Goal: Transaction & Acquisition: Purchase product/service

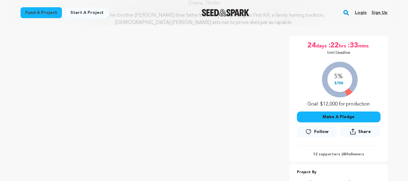
scroll to position [91, 0]
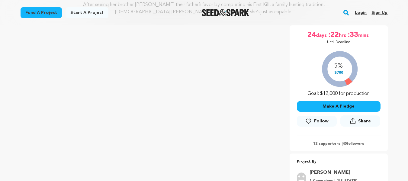
click at [338, 105] on button "Make A Pledge" at bounding box center [339, 106] width 84 height 11
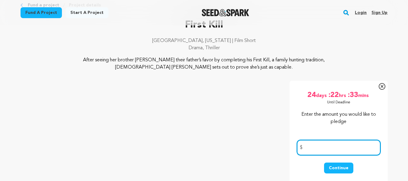
scroll to position [30, 0]
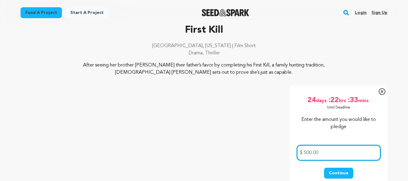
type input "500.00"
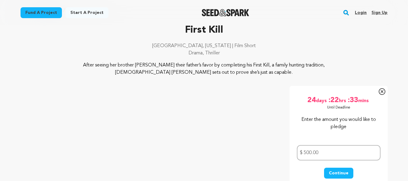
click at [338, 172] on button "Continue" at bounding box center [338, 173] width 29 height 11
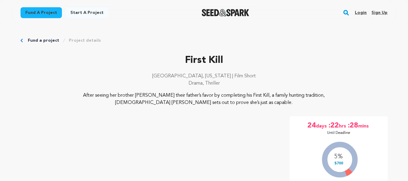
click at [39, 11] on link "Fund a project" at bounding box center [41, 12] width 41 height 11
click at [379, 12] on link "Sign up" at bounding box center [380, 13] width 16 height 10
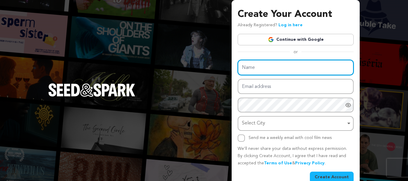
click at [242, 67] on input "Name" at bounding box center [296, 67] width 116 height 15
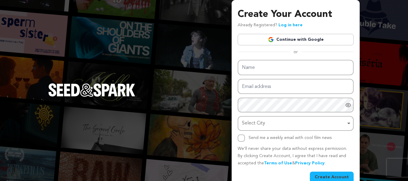
click at [295, 38] on link "Continue with Google" at bounding box center [296, 39] width 116 height 11
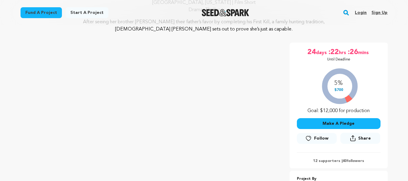
scroll to position [91, 0]
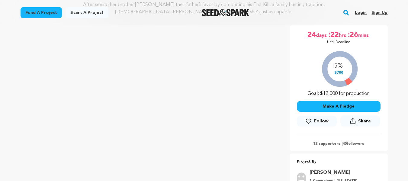
click at [337, 105] on button "Make A Pledge" at bounding box center [339, 106] width 84 height 11
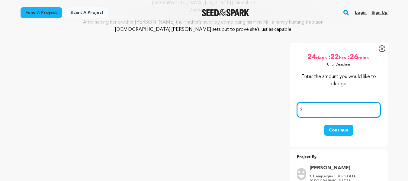
scroll to position [60, 0]
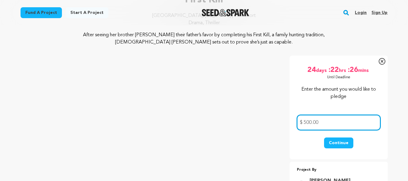
type input "500.00"
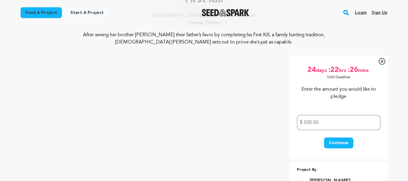
click at [338, 142] on button "Continue" at bounding box center [338, 143] width 29 height 11
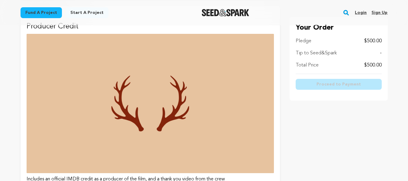
scroll to position [1693, 0]
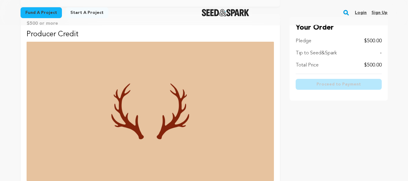
click at [154, 118] on img at bounding box center [151, 111] width 248 height 139
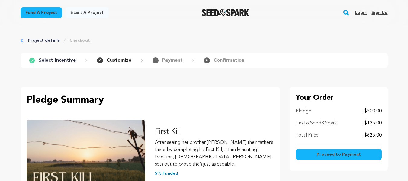
click at [337, 152] on span "Proceed to Payment" at bounding box center [339, 154] width 44 height 6
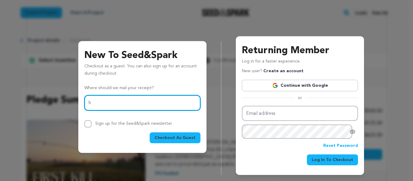
type input "howardfleming79@gmail.com"
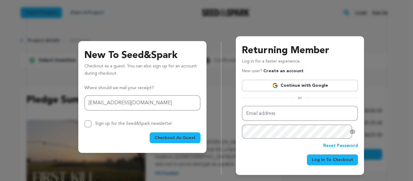
click at [170, 136] on span "Checkout As Guest" at bounding box center [174, 138] width 41 height 6
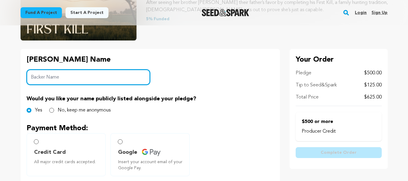
scroll to position [121, 0]
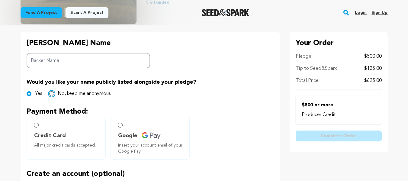
click at [51, 93] on input "No, keep me anonymous" at bounding box center [51, 93] width 5 height 5
radio input "true"
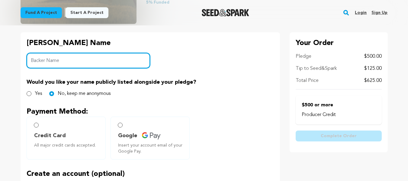
click at [30, 60] on input "Backer Name" at bounding box center [89, 60] width 124 height 15
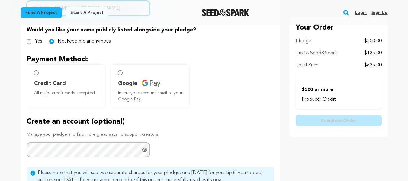
scroll to position [181, 0]
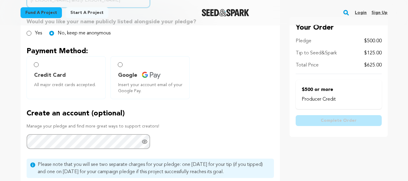
type input "Sara and Howard Fleming"
click at [36, 64] on input "Credit Card All major credit cards accepted." at bounding box center [36, 64] width 5 height 5
radio input "false"
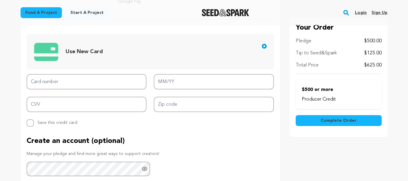
scroll to position [272, 0]
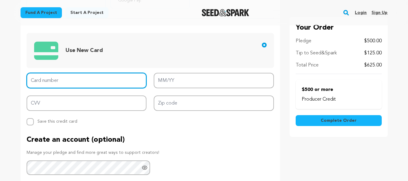
click at [31, 81] on input "Card number" at bounding box center [87, 80] width 120 height 15
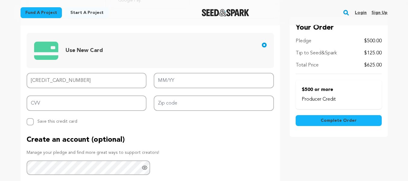
type input "6011 0147 2454 7299"
type input "10/25"
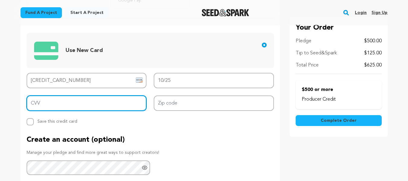
click at [31, 102] on input "CVV" at bounding box center [87, 103] width 120 height 15
type input "554"
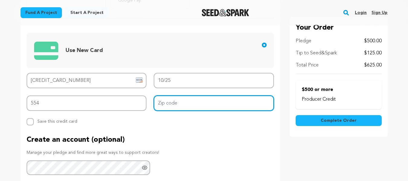
click at [157, 103] on input "Zip code" at bounding box center [214, 103] width 120 height 15
type input "65270"
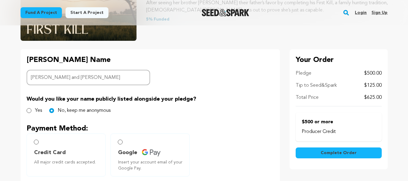
scroll to position [121, 0]
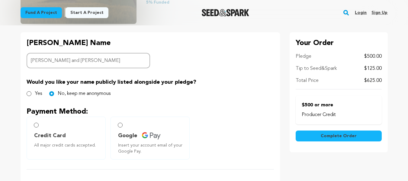
click at [365, 68] on p "$125.00" at bounding box center [374, 68] width 18 height 7
drag, startPoint x: 368, startPoint y: 68, endPoint x: 371, endPoint y: 69, distance: 3.2
click at [368, 69] on p "$125.00" at bounding box center [374, 68] width 18 height 7
click at [381, 69] on p "$125.00" at bounding box center [374, 68] width 18 height 7
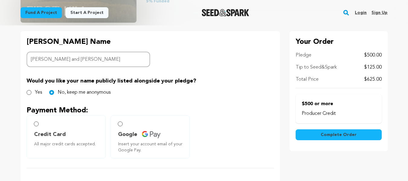
scroll to position [151, 0]
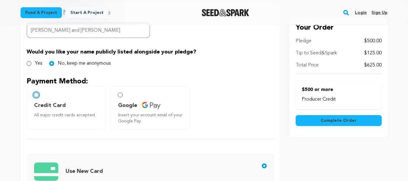
click at [35, 94] on input "Credit Card All major credit cards accepted." at bounding box center [36, 94] width 5 height 5
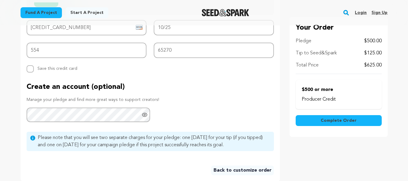
scroll to position [363, 0]
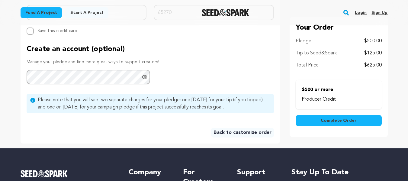
click at [338, 119] on span "Complete Order" at bounding box center [339, 121] width 36 height 6
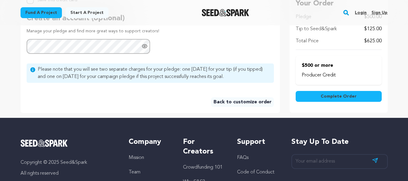
scroll to position [347, 0]
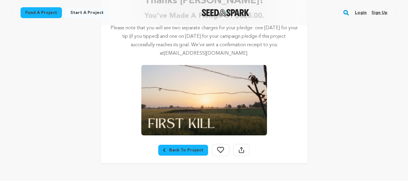
scroll to position [60, 0]
